Goal: Task Accomplishment & Management: Manage account settings

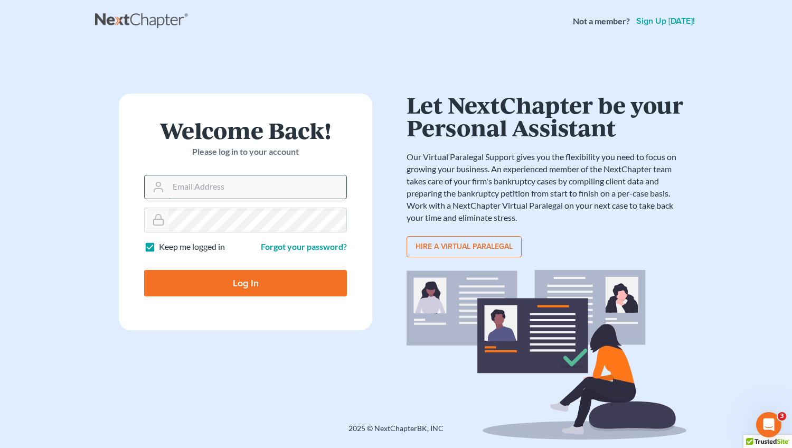
click at [181, 188] on input "Email Address" at bounding box center [258, 186] width 178 height 23
type input "[EMAIL_ADDRESS][DOMAIN_NAME]"
click at [241, 279] on input "Log In" at bounding box center [245, 283] width 203 height 26
type input "Thinking..."
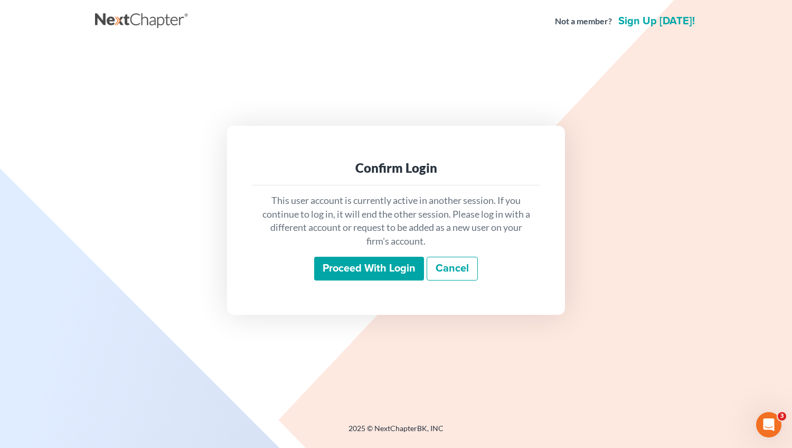
click at [360, 265] on input "Proceed with login" at bounding box center [369, 269] width 110 height 24
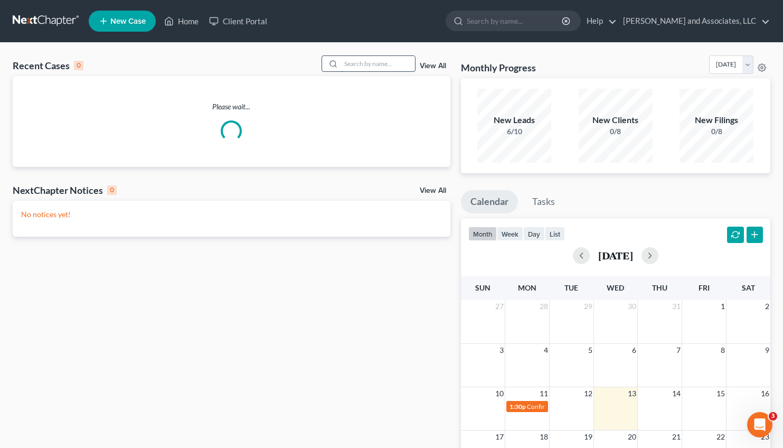
click at [341, 64] on input "search" at bounding box center [378, 63] width 74 height 15
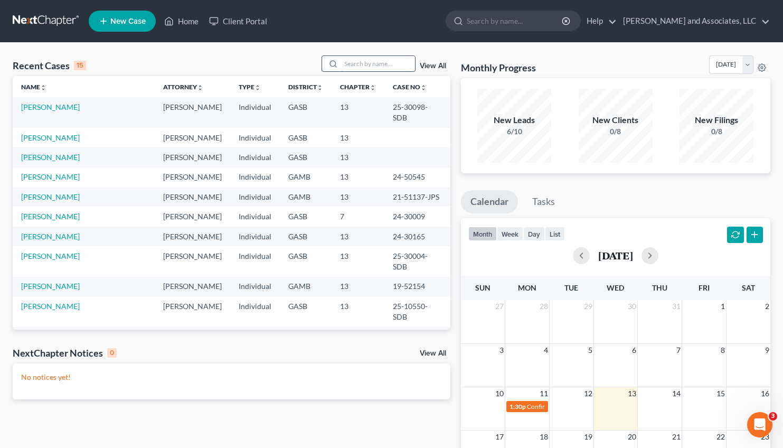
click at [344, 62] on input "search" at bounding box center [378, 63] width 74 height 15
type input "d"
type input "[PERSON_NAME]"
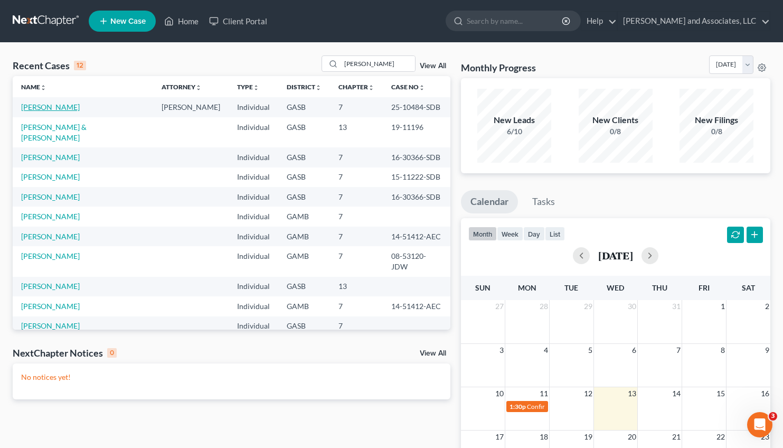
click at [45, 108] on link "[PERSON_NAME]" at bounding box center [50, 106] width 59 height 9
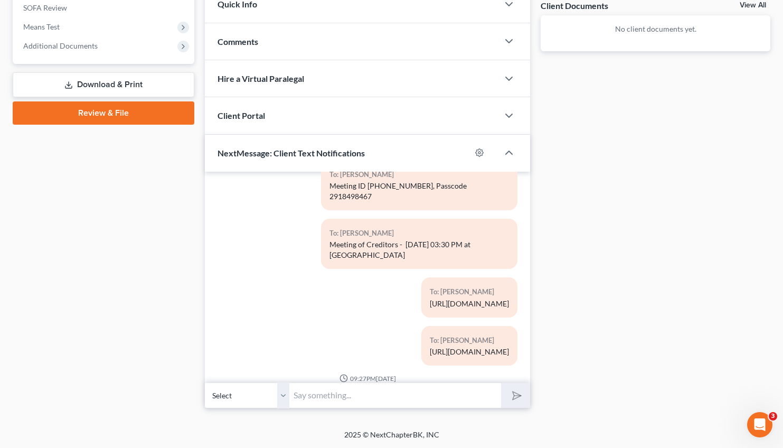
scroll to position [279, 0]
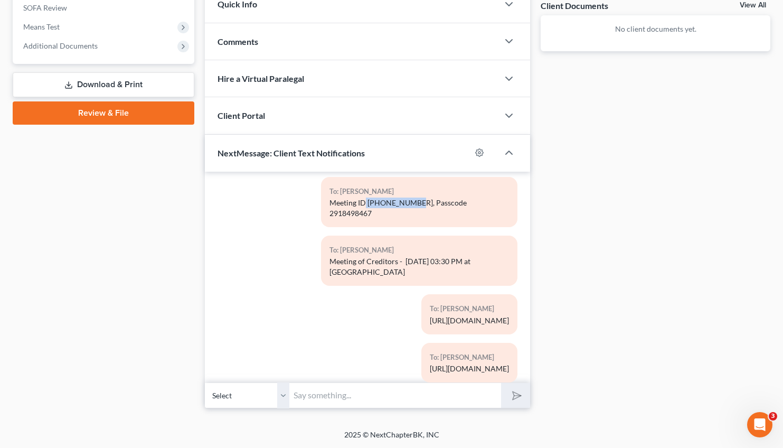
drag, startPoint x: 422, startPoint y: 194, endPoint x: 375, endPoint y: 198, distance: 47.7
click at [375, 198] on div "To: Dianne Baker Meeting ID 311 326 8149, Passcode 2918498467" at bounding box center [419, 202] width 197 height 50
copy div "311 326 8149"
drag, startPoint x: 502, startPoint y: 192, endPoint x: 458, endPoint y: 196, distance: 44.6
click at [458, 196] on div "To: Dianne Baker Meeting ID 311 326 8149, Passcode 2918498467" at bounding box center [419, 202] width 197 height 50
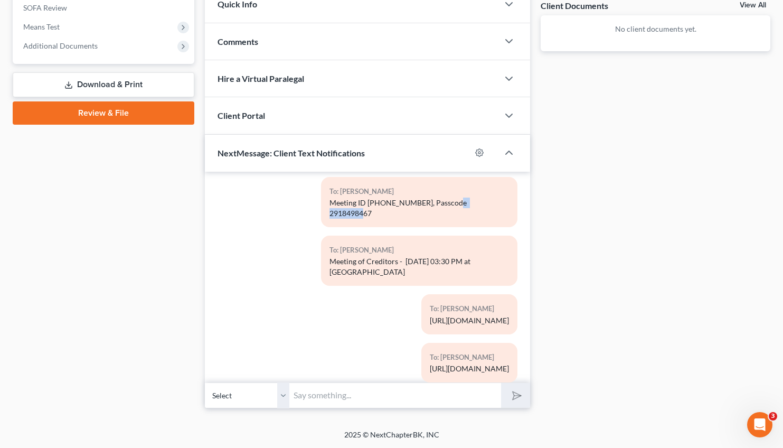
copy div "2918498467"
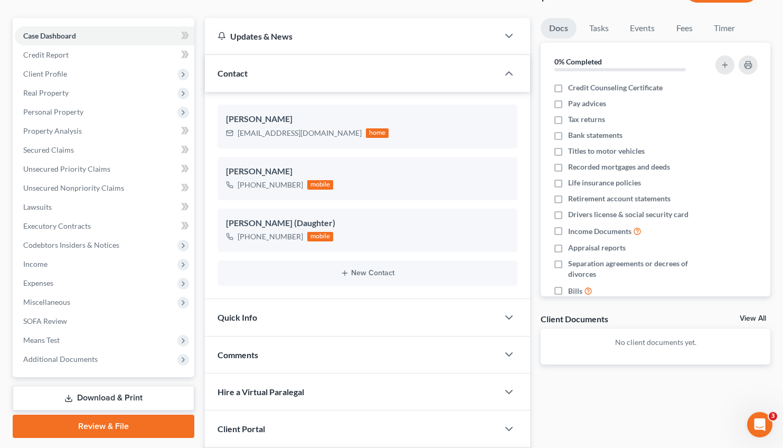
scroll to position [83, 0]
click at [61, 297] on span "Miscellaneous" at bounding box center [105, 302] width 180 height 19
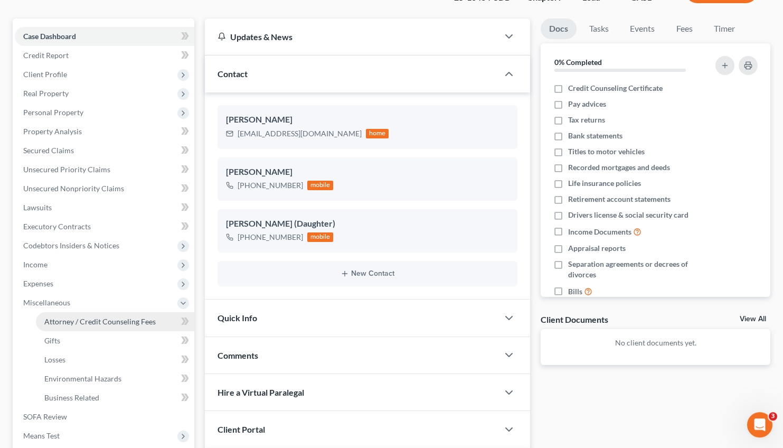
click at [82, 321] on span "Attorney / Credit Counseling Fees" at bounding box center [99, 321] width 111 height 9
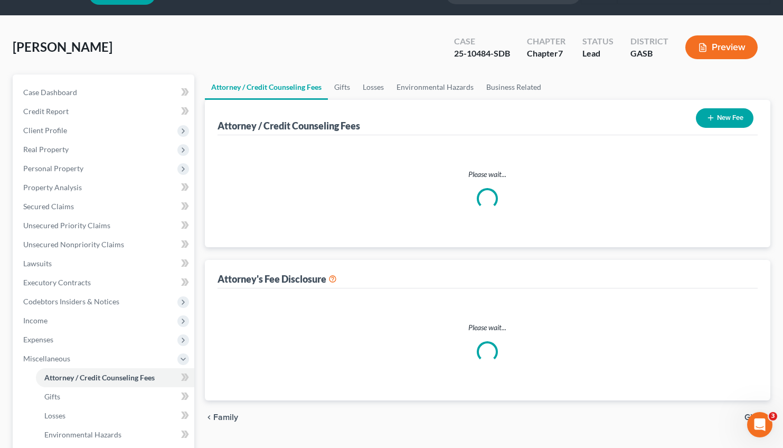
select select "0"
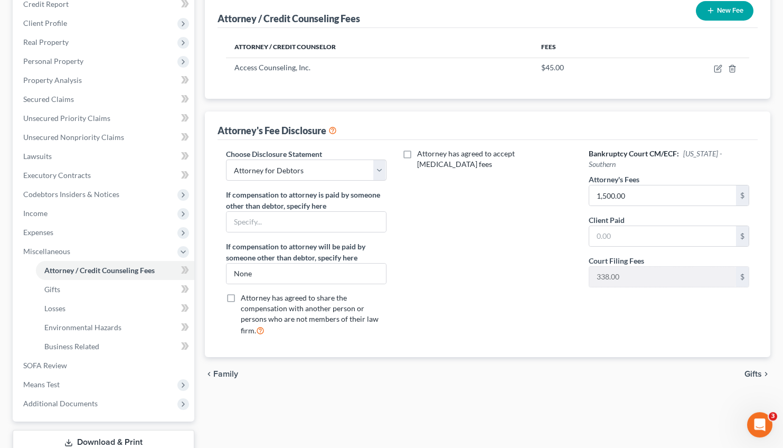
scroll to position [208, 0]
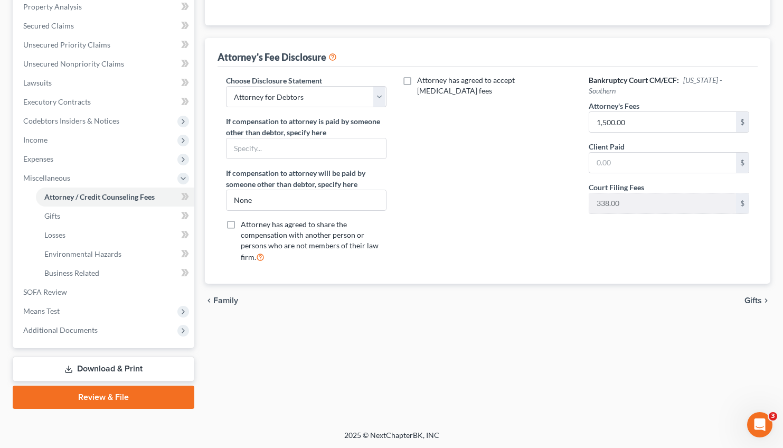
click at [99, 361] on link "Download & Print" at bounding box center [104, 369] width 182 height 25
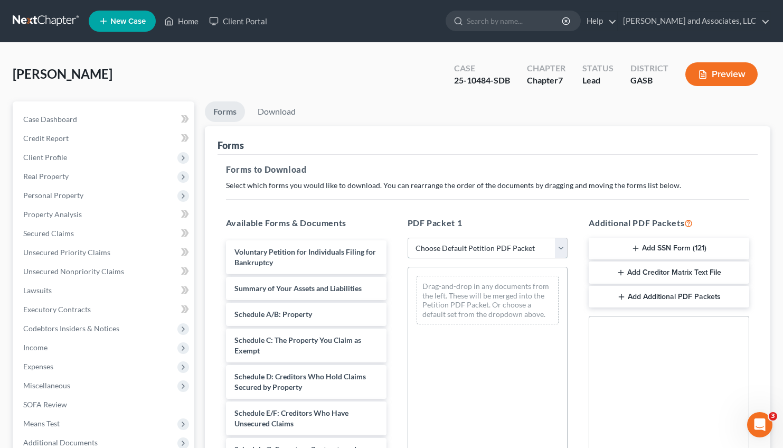
select select "0"
click option "Complete Bankruptcy Petition (all forms and schedules)" at bounding box center [0, 0] width 0 height 0
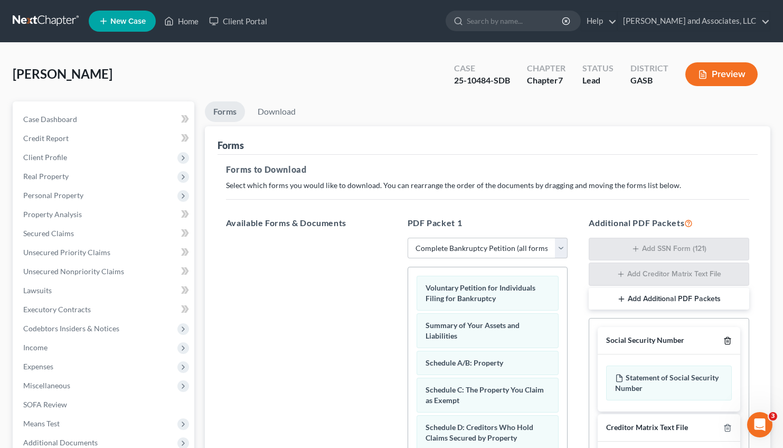
click at [726, 338] on icon "button" at bounding box center [728, 341] width 8 height 8
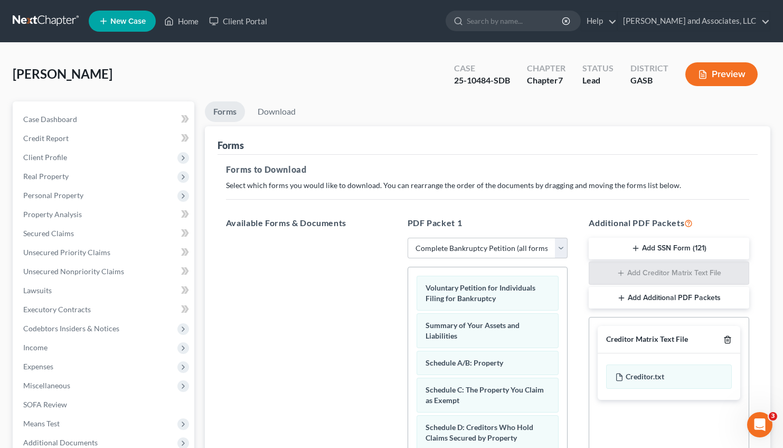
click at [729, 340] on line "button" at bounding box center [729, 341] width 0 height 2
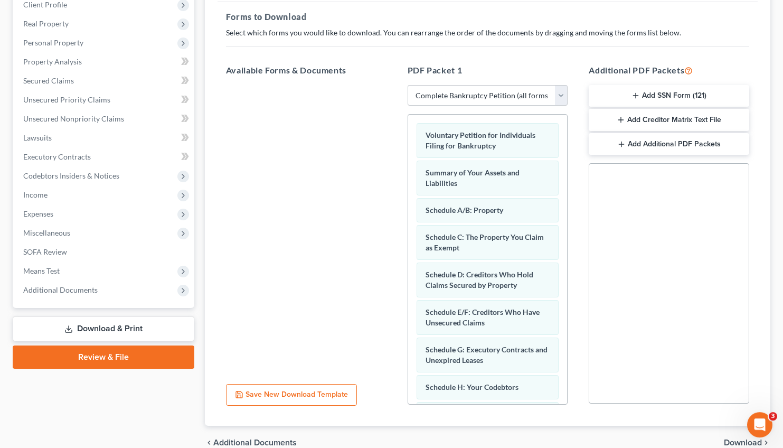
scroll to position [204, 0]
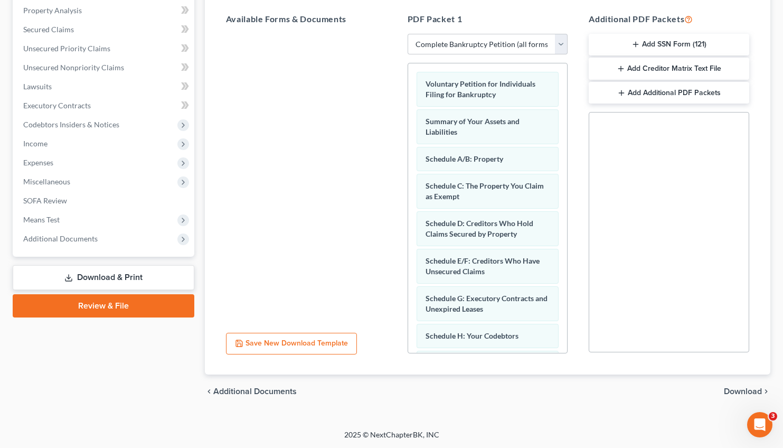
click at [744, 390] on span "Download" at bounding box center [743, 391] width 38 height 8
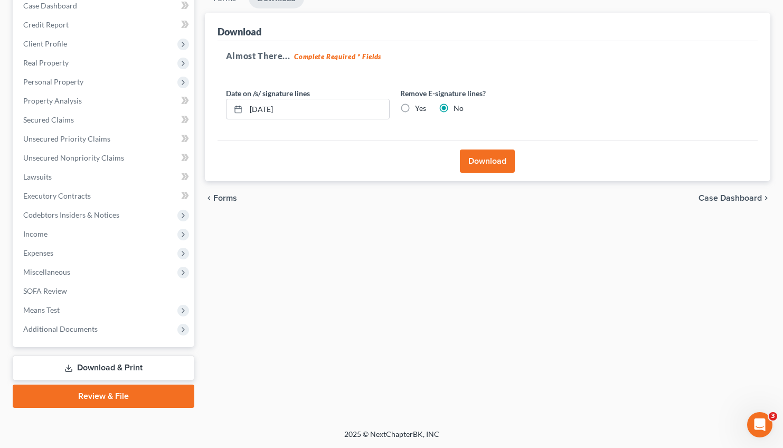
scroll to position [113, 0]
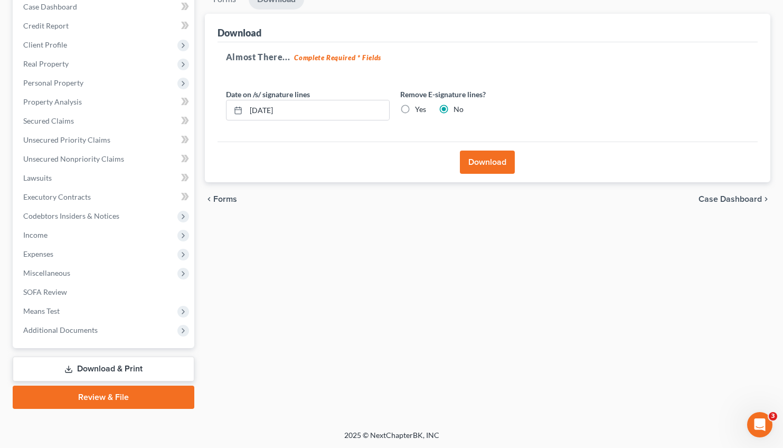
click at [481, 156] on button "Download" at bounding box center [487, 162] width 55 height 23
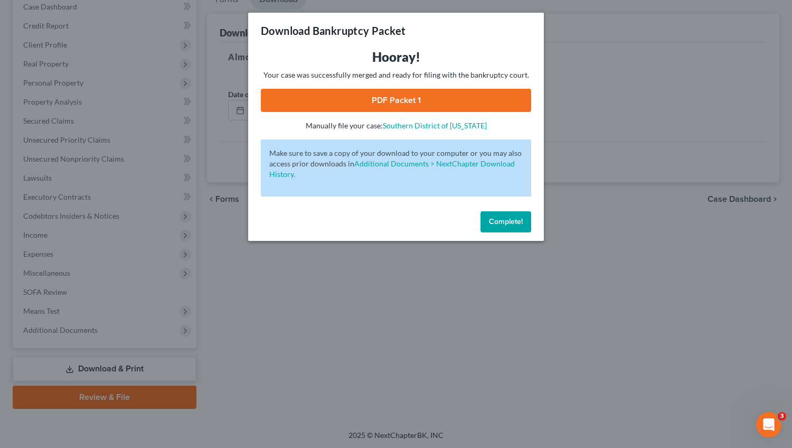
click at [415, 95] on link "PDF Packet 1" at bounding box center [396, 100] width 270 height 23
click at [499, 220] on span "Complete!" at bounding box center [506, 221] width 34 height 9
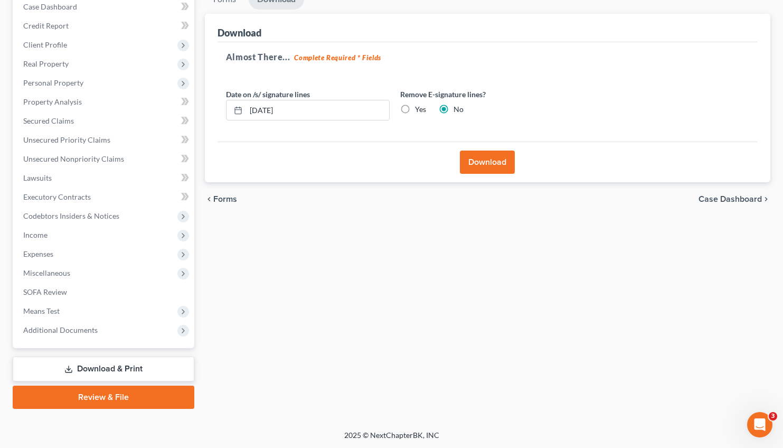
scroll to position [0, 0]
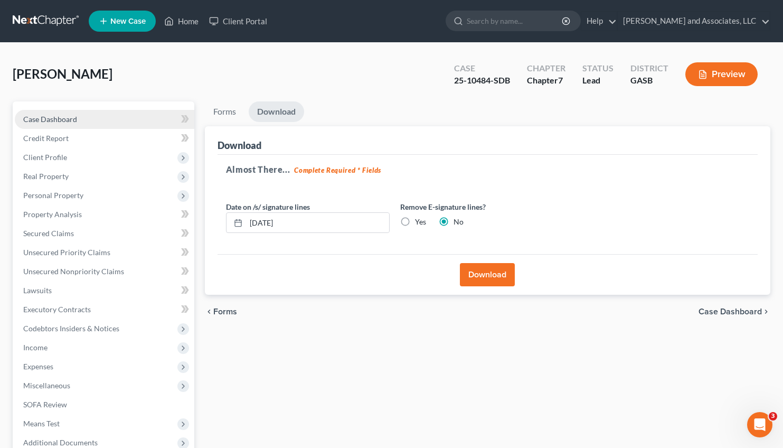
click at [78, 113] on link "Case Dashboard" at bounding box center [105, 119] width 180 height 19
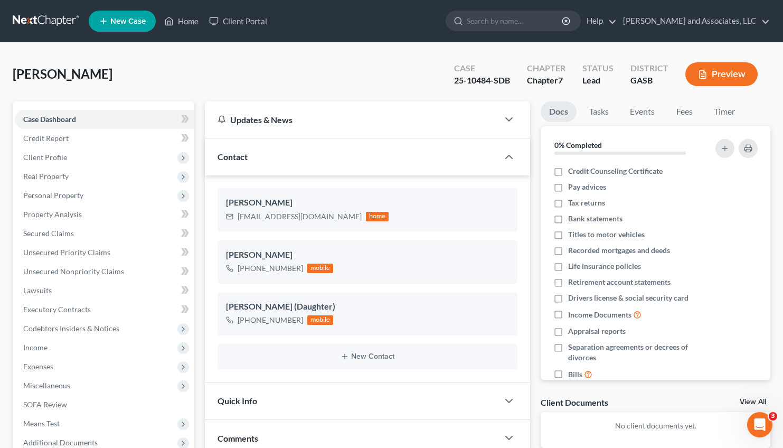
scroll to position [414, 0]
drag, startPoint x: 492, startPoint y: 82, endPoint x: 450, endPoint y: 83, distance: 41.7
click at [450, 83] on div "Case 25-10484-SDB" at bounding box center [482, 75] width 73 height 31
copy div "25-10484"
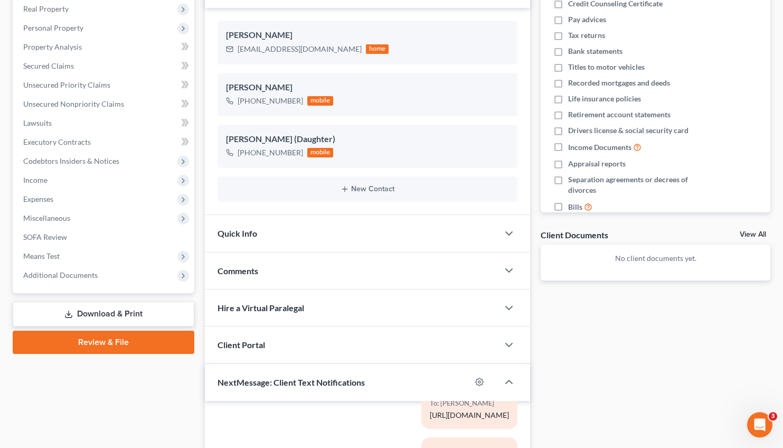
scroll to position [397, 0]
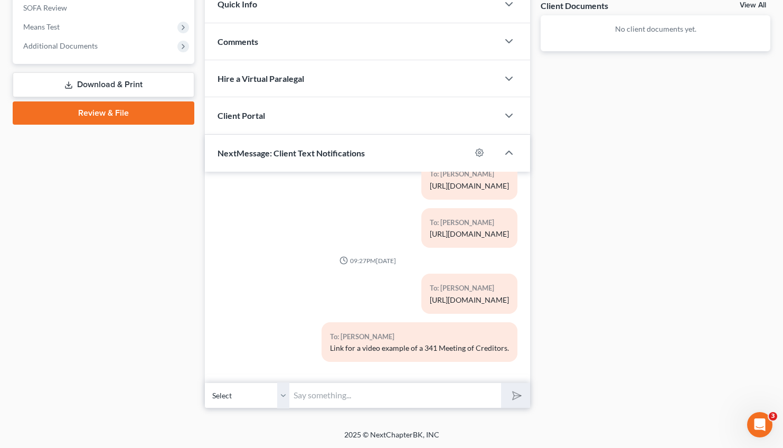
click at [336, 396] on input "text" at bounding box center [396, 395] width 212 height 26
type input "P"
type input "Ms. Baker, please hang up. I am going to give you a phone number to call back i…"
click at [501, 383] on button "submit" at bounding box center [515, 395] width 29 height 25
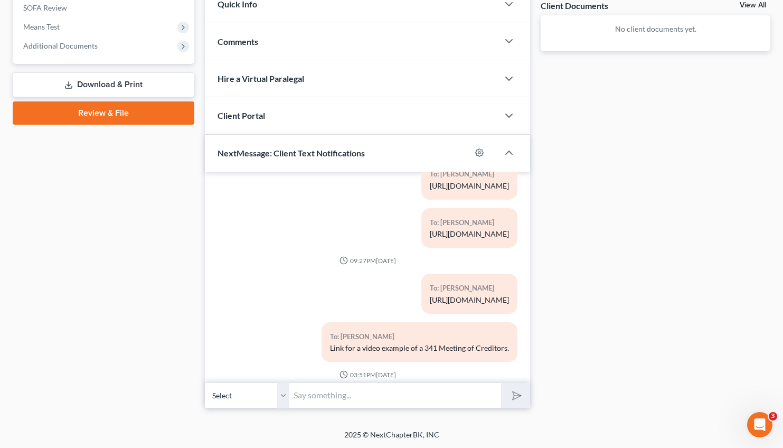
scroll to position [501, 0]
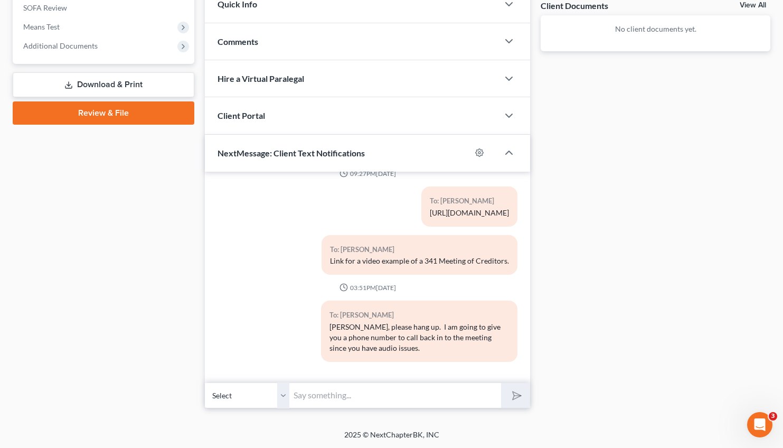
click at [326, 403] on input "text" at bounding box center [396, 395] width 212 height 26
paste input "Phone (762) 252-7071"
type input "Phone (762) 252-7071 - Please call now. Thank you. Attorney Michon Walker"
click at [527, 396] on button "submit" at bounding box center [515, 395] width 29 height 25
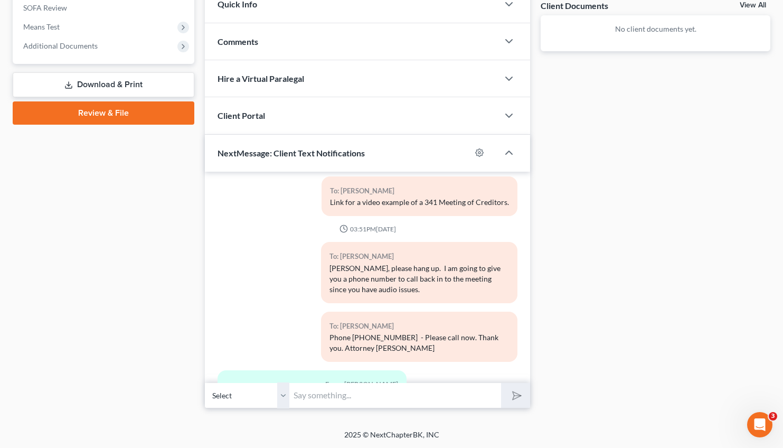
scroll to position [608, 0]
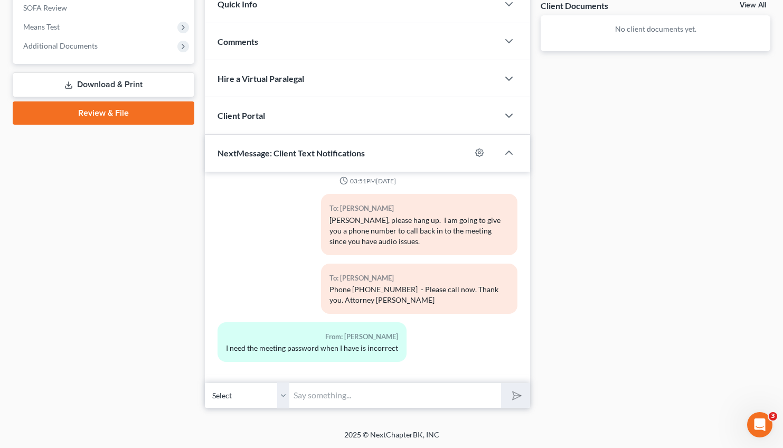
click at [318, 398] on input "text" at bounding box center [396, 395] width 212 height 26
type input "Please call the phone number...."
click at [501, 383] on button "submit" at bounding box center [515, 395] width 29 height 25
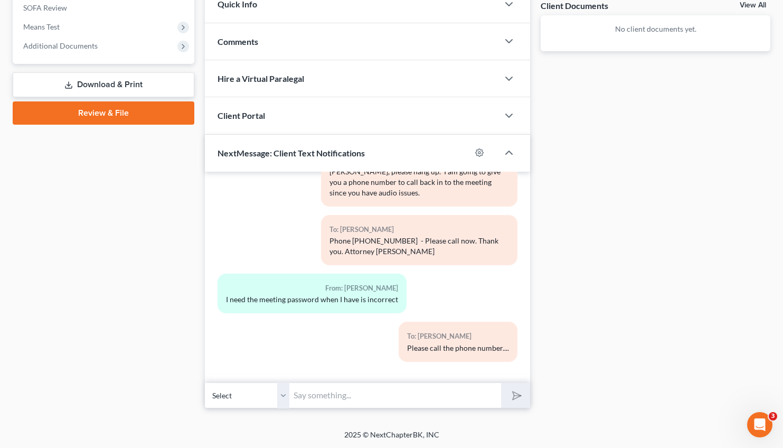
click at [340, 398] on input "text" at bounding box center [396, 395] width 212 height 26
click at [312, 395] on input "text" at bounding box center [396, 395] width 212 height 26
type input "W"
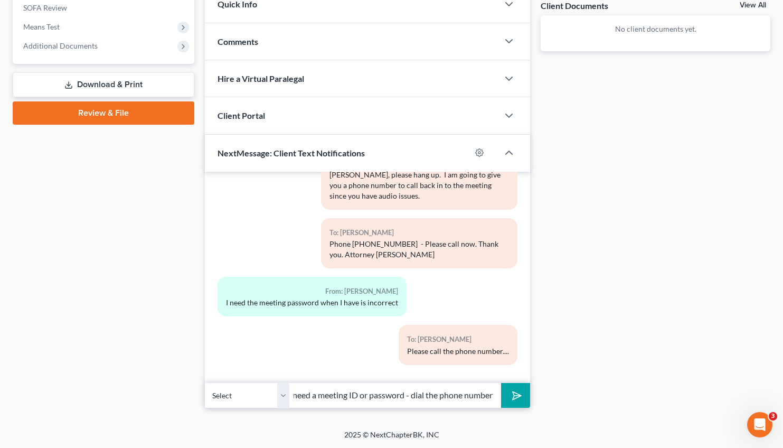
scroll to position [0, 0]
drag, startPoint x: 406, startPoint y: 392, endPoint x: 298, endPoint y: 405, distance: 108.6
click at [298, 405] on input "You do not need a meeting ID or password - dial the phone number" at bounding box center [396, 395] width 212 height 26
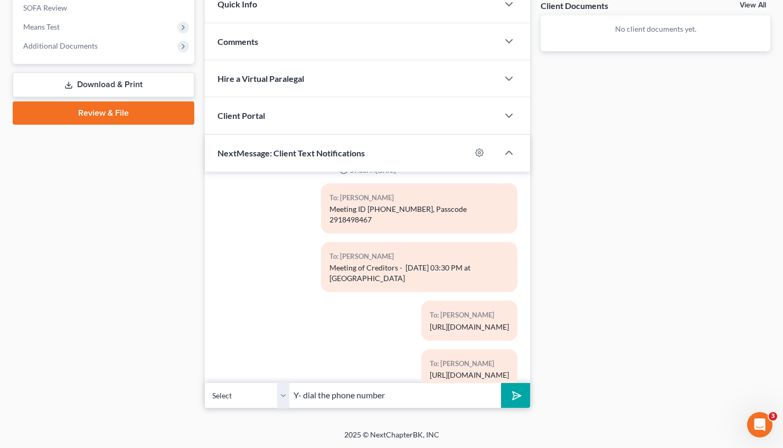
scroll to position [265, 0]
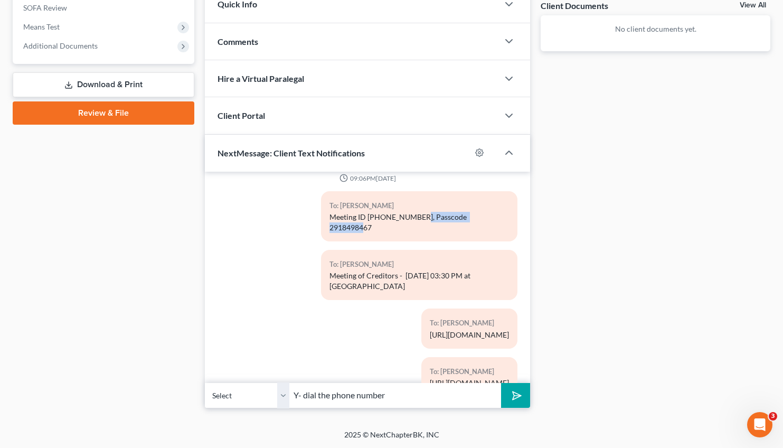
drag, startPoint x: 502, startPoint y: 206, endPoint x: 424, endPoint y: 218, distance: 78.6
click at [424, 217] on div "To: Dianne Baker Meeting ID 311 326 8149, Passcode 2918498467" at bounding box center [419, 216] width 197 height 50
copy div "Passcode 2918498467"
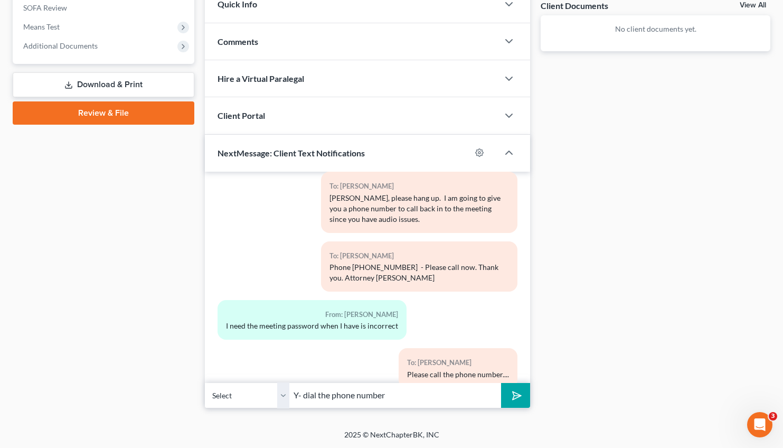
scroll to position [656, 0]
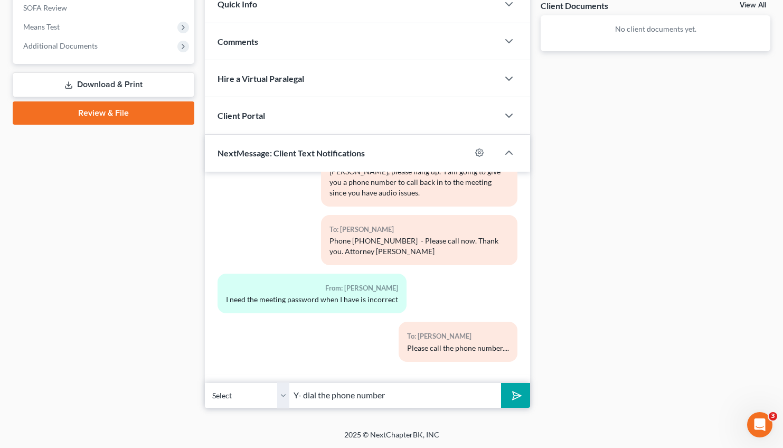
click at [412, 399] on input "Y- dial the phone number" at bounding box center [396, 395] width 212 height 26
drag, startPoint x: 301, startPoint y: 395, endPoint x: 265, endPoint y: 399, distance: 36.7
click at [290, 399] on input "Y- dial the phone number" at bounding box center [396, 395] width 212 height 26
click at [396, 396] on input "Dial the phone number" at bounding box center [396, 395] width 212 height 26
paste input "Passcode 2918498467"
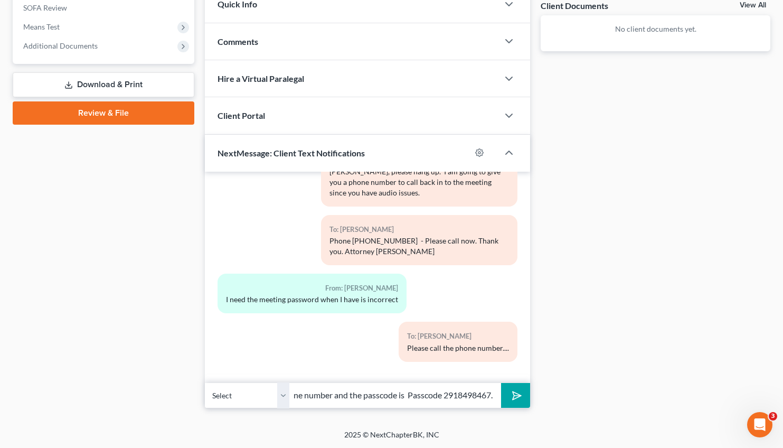
scroll to position [0, 48]
type input "Dial the phone number and the passcode is Passcode 2918498467."
click at [501, 383] on button "submit" at bounding box center [515, 395] width 29 height 25
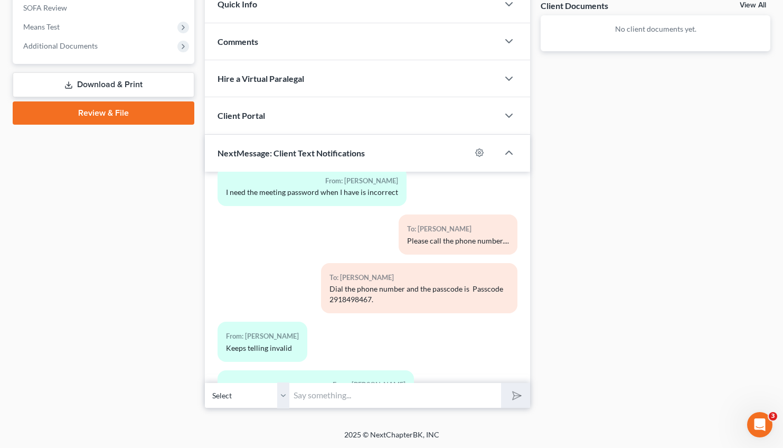
scroll to position [822, 0]
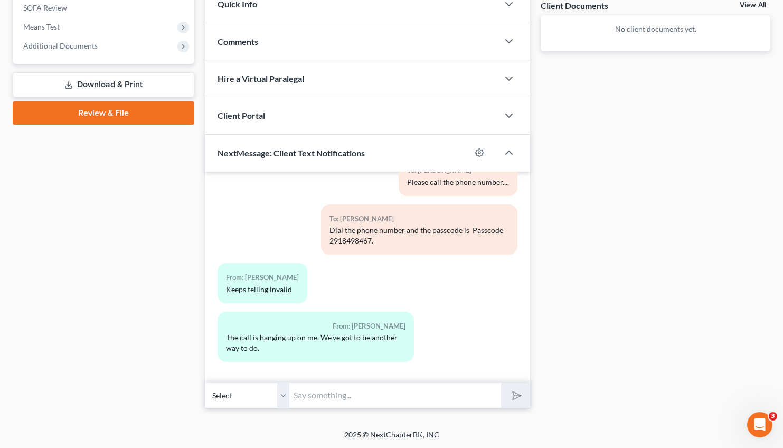
click at [330, 393] on input "text" at bounding box center [396, 395] width 212 height 26
click at [319, 397] on input "text" at bounding box center [396, 395] width 212 height 26
type input "W"
type input "The meeting of creditors has been continued to August 27, 2025, at 3:30 pm."
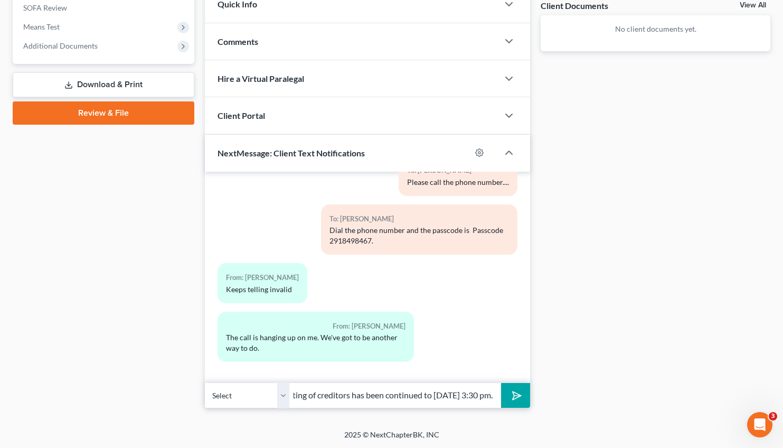
click at [510, 396] on icon "submit" at bounding box center [515, 395] width 15 height 15
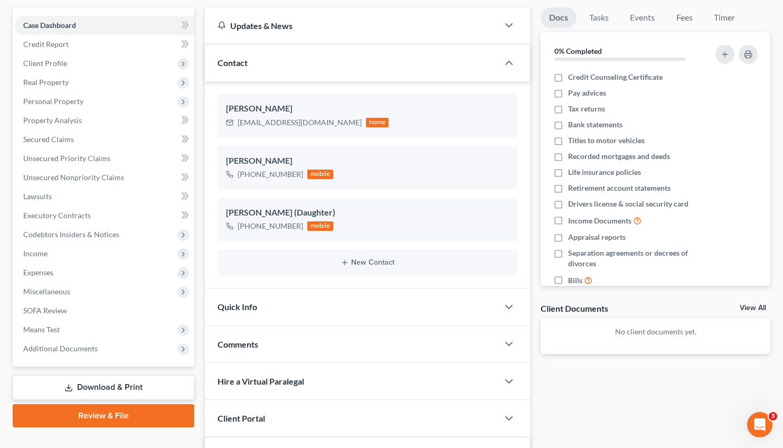
scroll to position [0, 0]
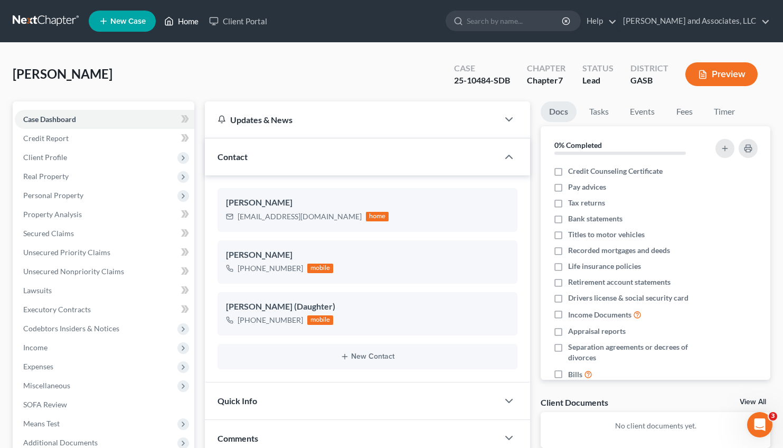
click at [189, 22] on link "Home" at bounding box center [181, 21] width 45 height 19
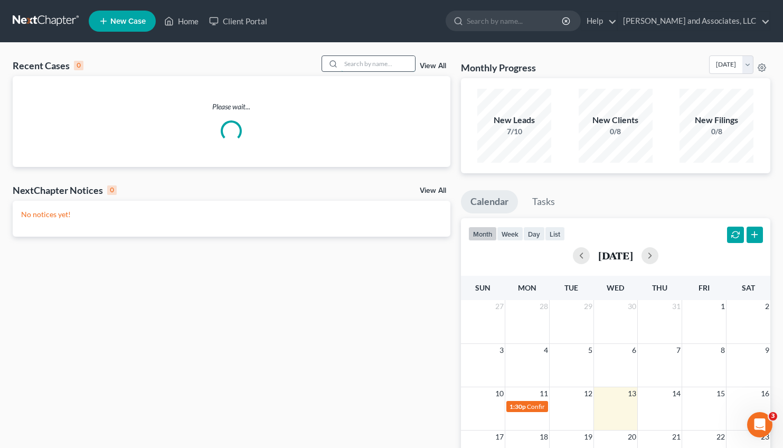
click at [352, 67] on input "search" at bounding box center [378, 63] width 74 height 15
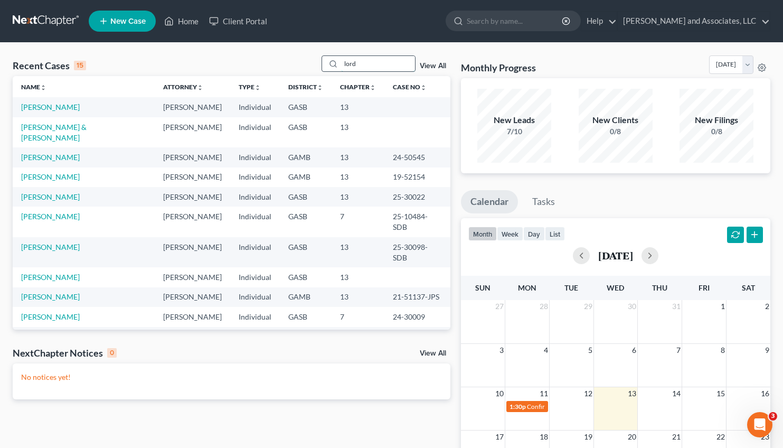
type input "lord"
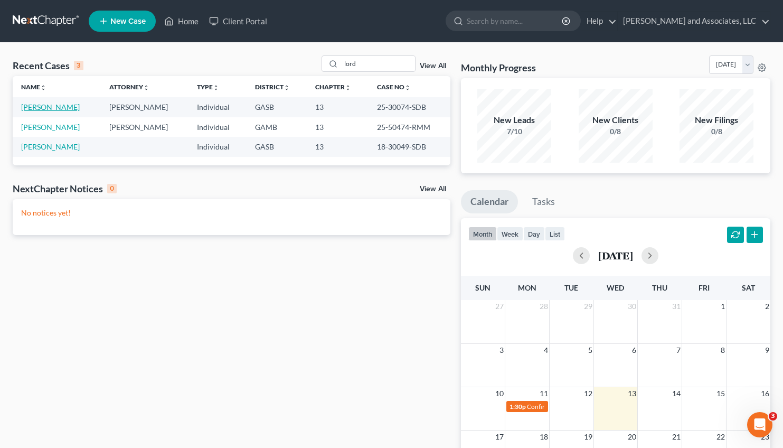
click at [45, 107] on link "Lord, Tina" at bounding box center [50, 106] width 59 height 9
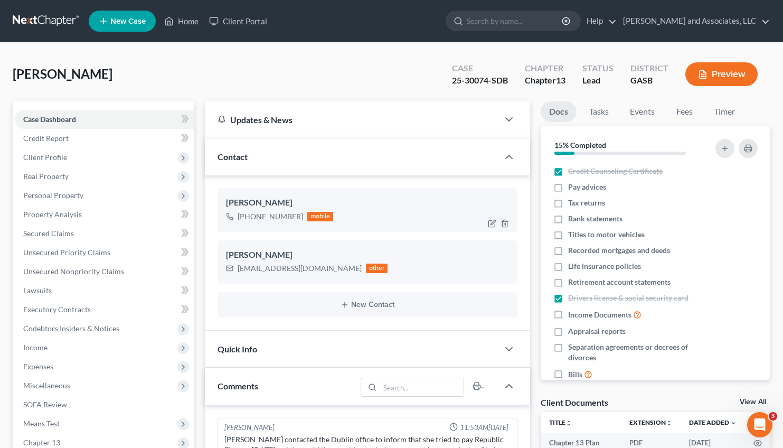
scroll to position [1432, 0]
drag, startPoint x: 302, startPoint y: 267, endPoint x: 237, endPoint y: 274, distance: 64.9
click at [237, 274] on div "lo4ti@bellsouth.net other" at bounding box center [307, 269] width 162 height 14
copy div "lo4ti@bellsouth.net"
click at [400, 276] on div "Tina Lord lo4ti@bellsouth.net other" at bounding box center [368, 261] width 301 height 43
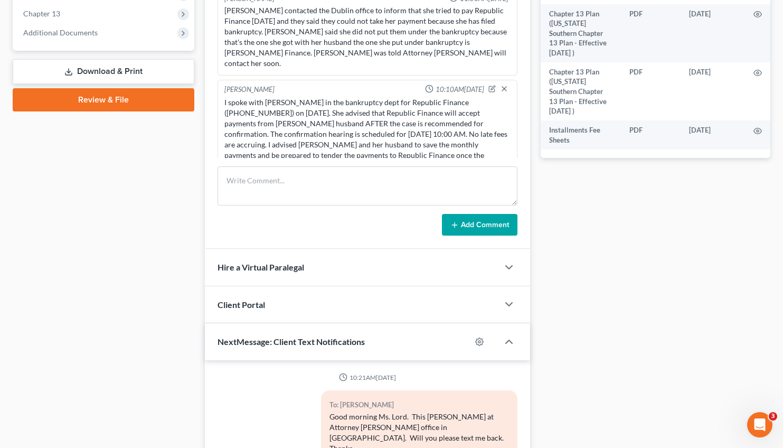
scroll to position [617, 0]
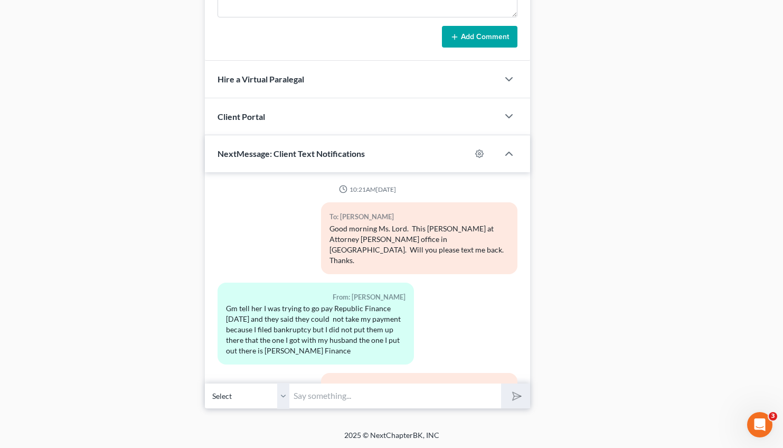
click at [306, 402] on input "text" at bounding box center [396, 396] width 212 height 26
type input "D"
type input "Text Text"
click at [501, 384] on button "submit" at bounding box center [515, 396] width 29 height 25
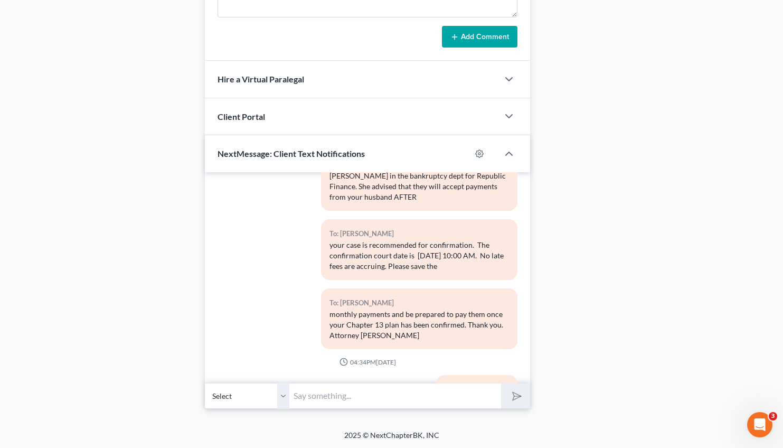
click at [478, 396] on div "Text Text" at bounding box center [477, 401] width 64 height 11
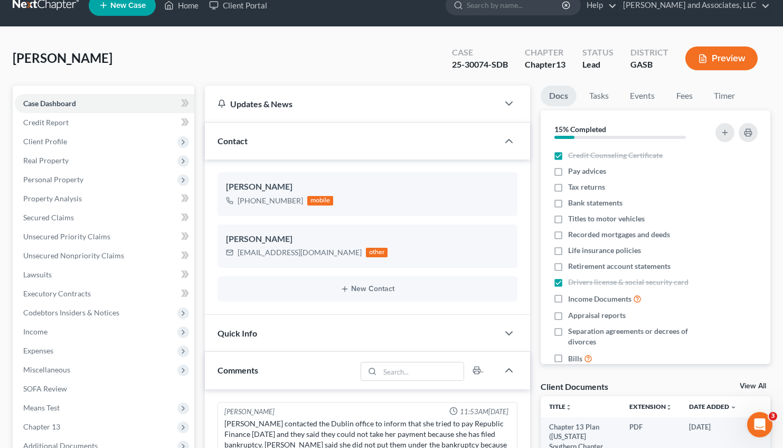
scroll to position [0, 0]
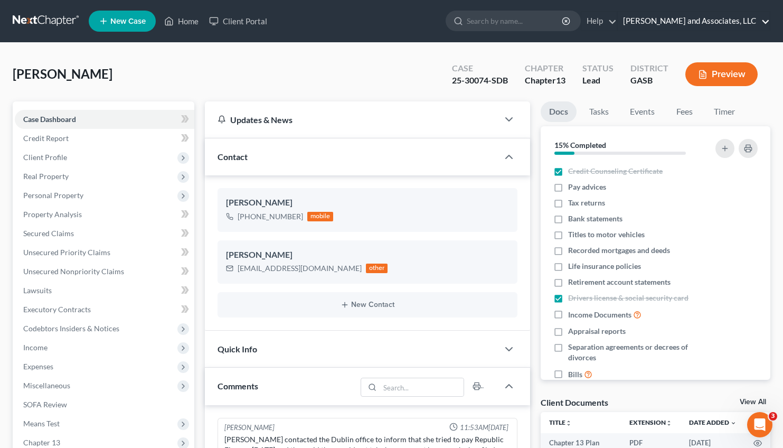
click at [673, 17] on link "Arthur L. Walker and Associates, LLC" at bounding box center [694, 21] width 152 height 19
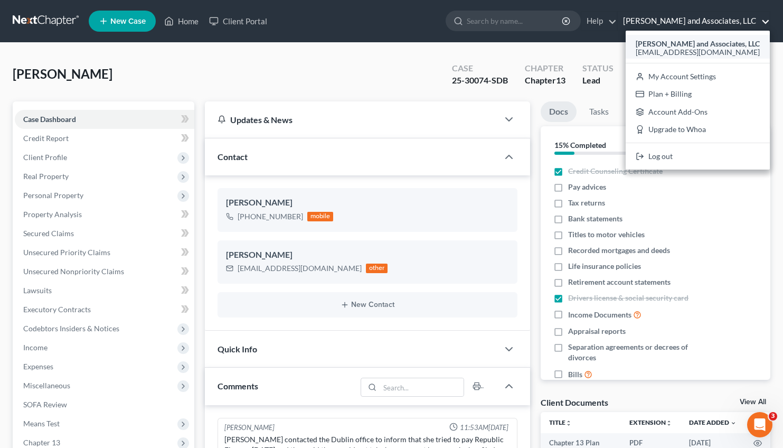
click at [666, 54] on span "[EMAIL_ADDRESS][DOMAIN_NAME]" at bounding box center [698, 52] width 124 height 9
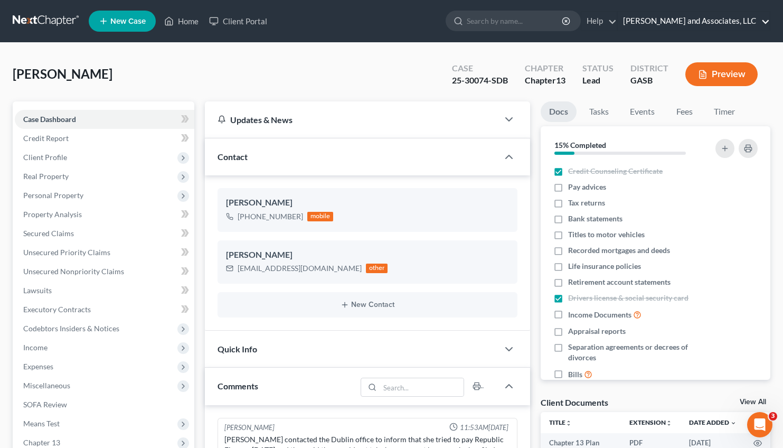
click at [711, 21] on link "Arthur L. Walker and Associates, LLC" at bounding box center [694, 21] width 152 height 19
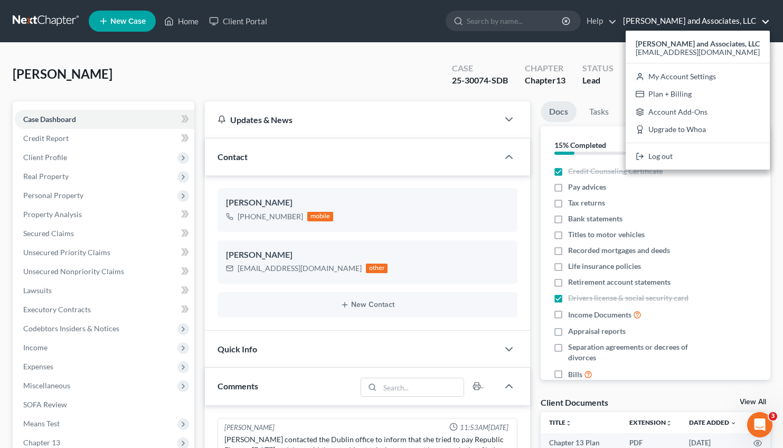
click at [766, 19] on link "Arthur L. Walker and Associates, LLC" at bounding box center [694, 21] width 152 height 19
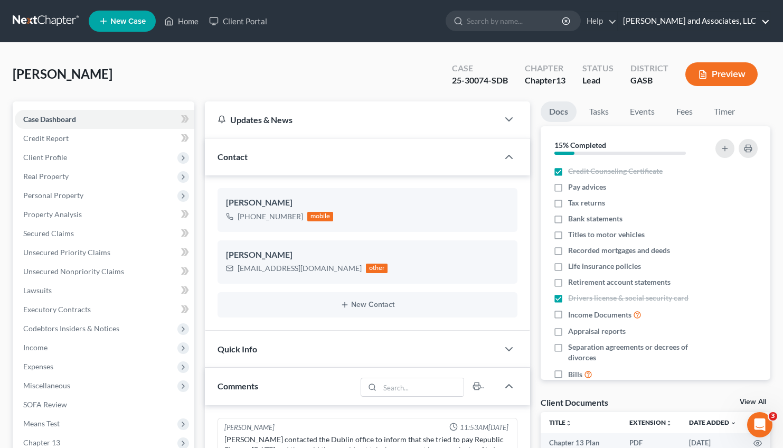
click at [767, 22] on link "Arthur L. Walker and Associates, LLC" at bounding box center [694, 21] width 152 height 19
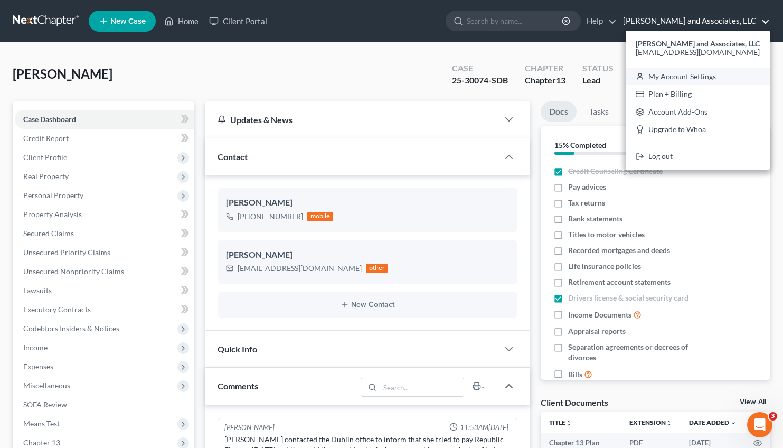
click at [698, 74] on link "My Account Settings" at bounding box center [698, 77] width 144 height 18
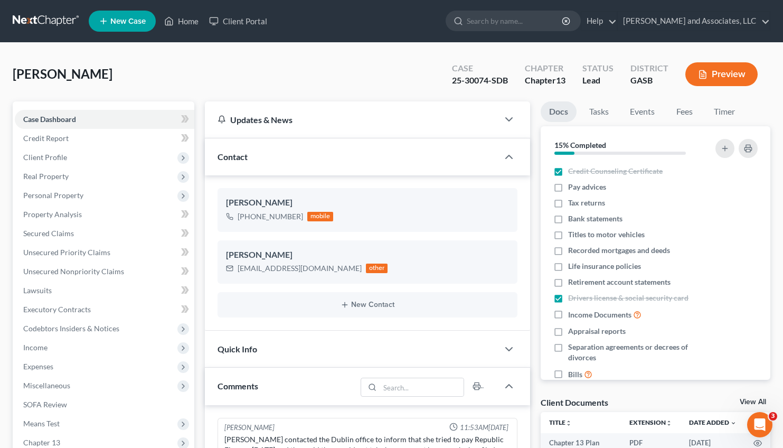
select select "24"
select select "10"
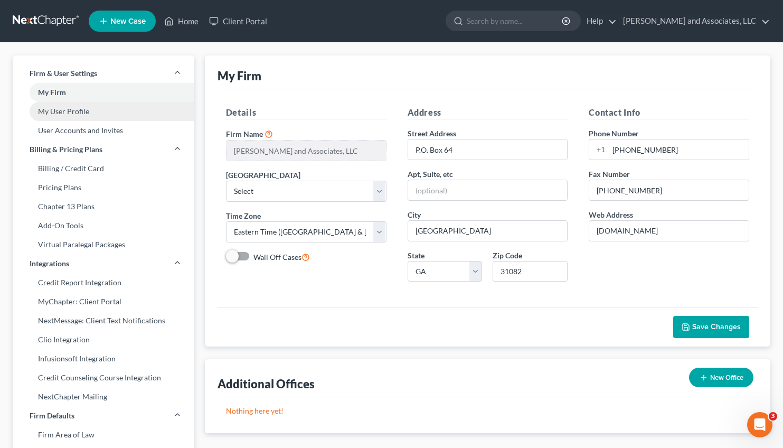
click at [69, 114] on link "My User Profile" at bounding box center [104, 111] width 182 height 19
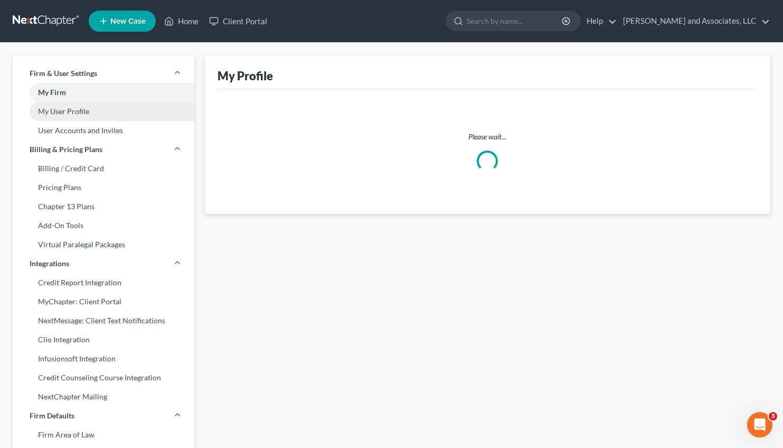
select select "10"
select select "20"
select select "attorney"
select select "0"
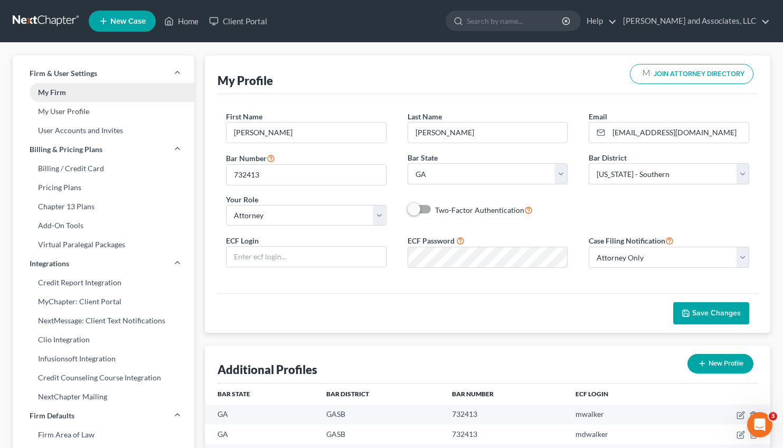
click at [53, 97] on link "My Firm" at bounding box center [104, 92] width 182 height 19
select select "20"
select select "24"
select select "10"
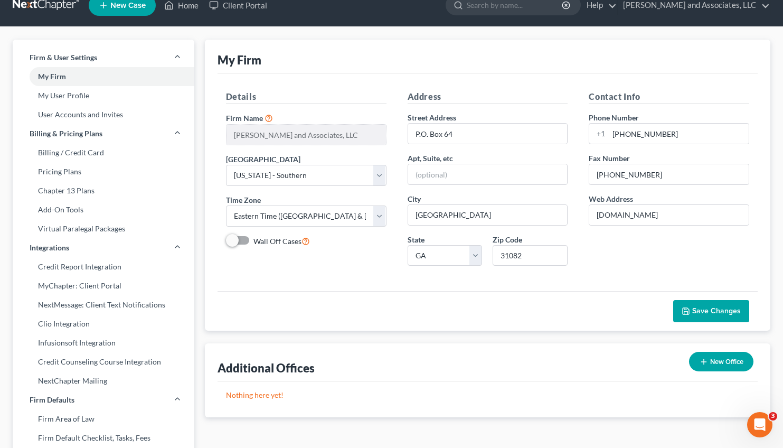
scroll to position [15, 0]
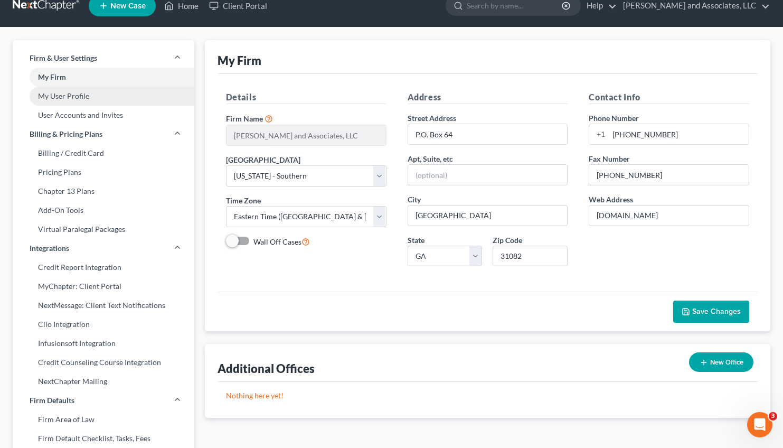
click at [73, 97] on link "My User Profile" at bounding box center [104, 96] width 182 height 19
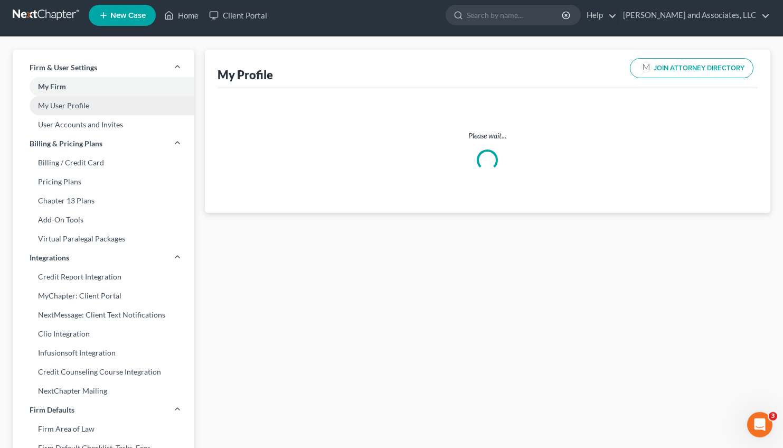
scroll to position [1, 0]
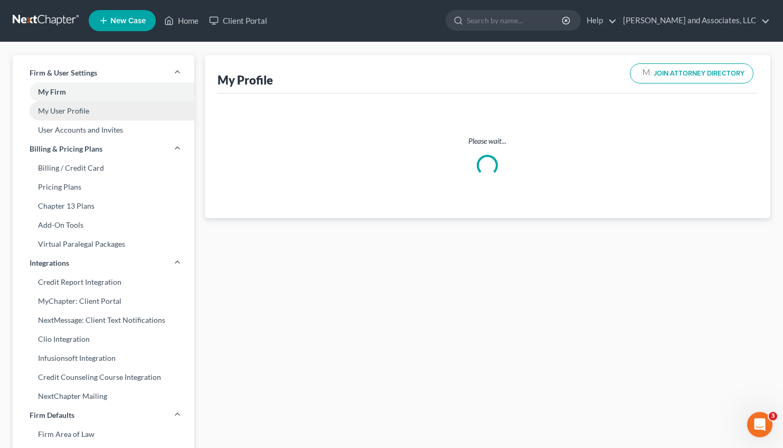
select select "10"
select select "20"
select select "attorney"
select select "0"
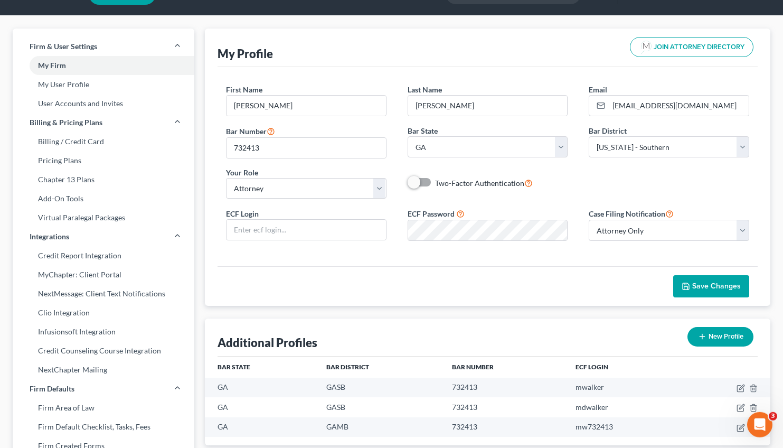
scroll to position [23, 0]
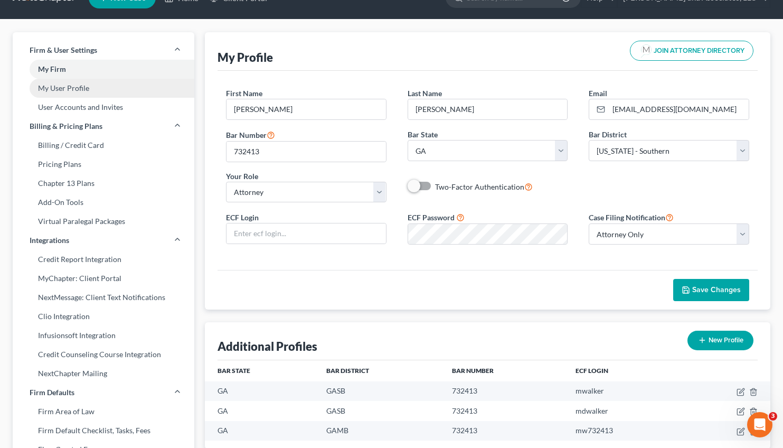
click at [62, 84] on link "My User Profile" at bounding box center [104, 88] width 182 height 19
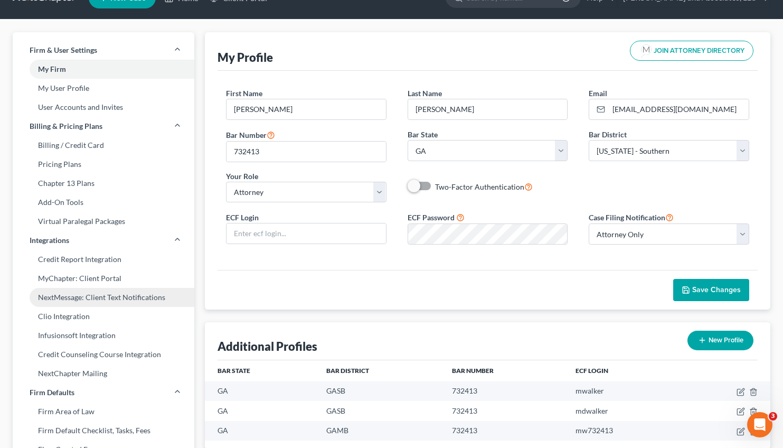
click at [104, 298] on link "NextMessage: Client Text Notifications" at bounding box center [104, 297] width 182 height 19
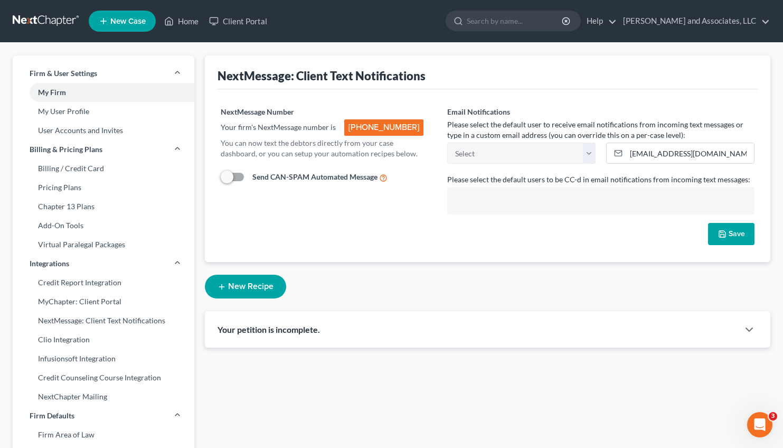
scroll to position [11, 0]
select select "7000"
